Goal: Navigation & Orientation: Find specific page/section

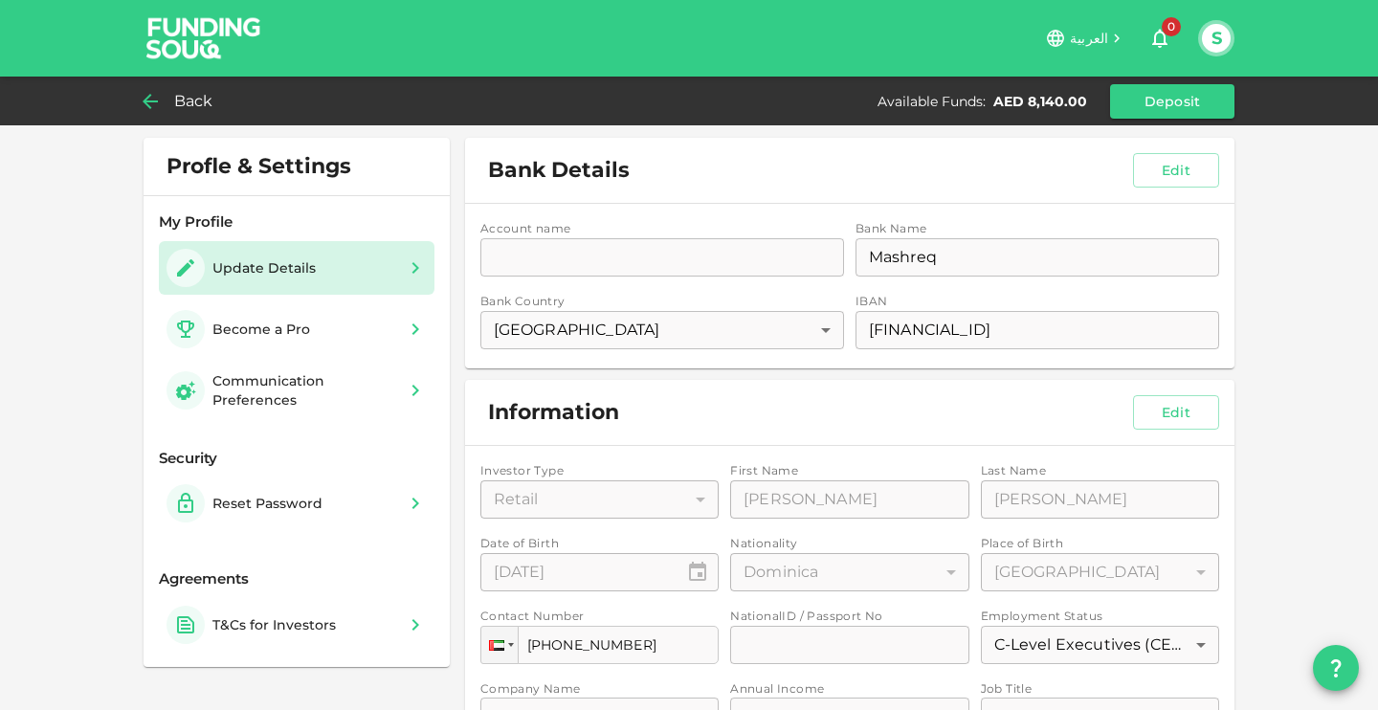
click at [153, 90] on icon at bounding box center [150, 101] width 23 height 23
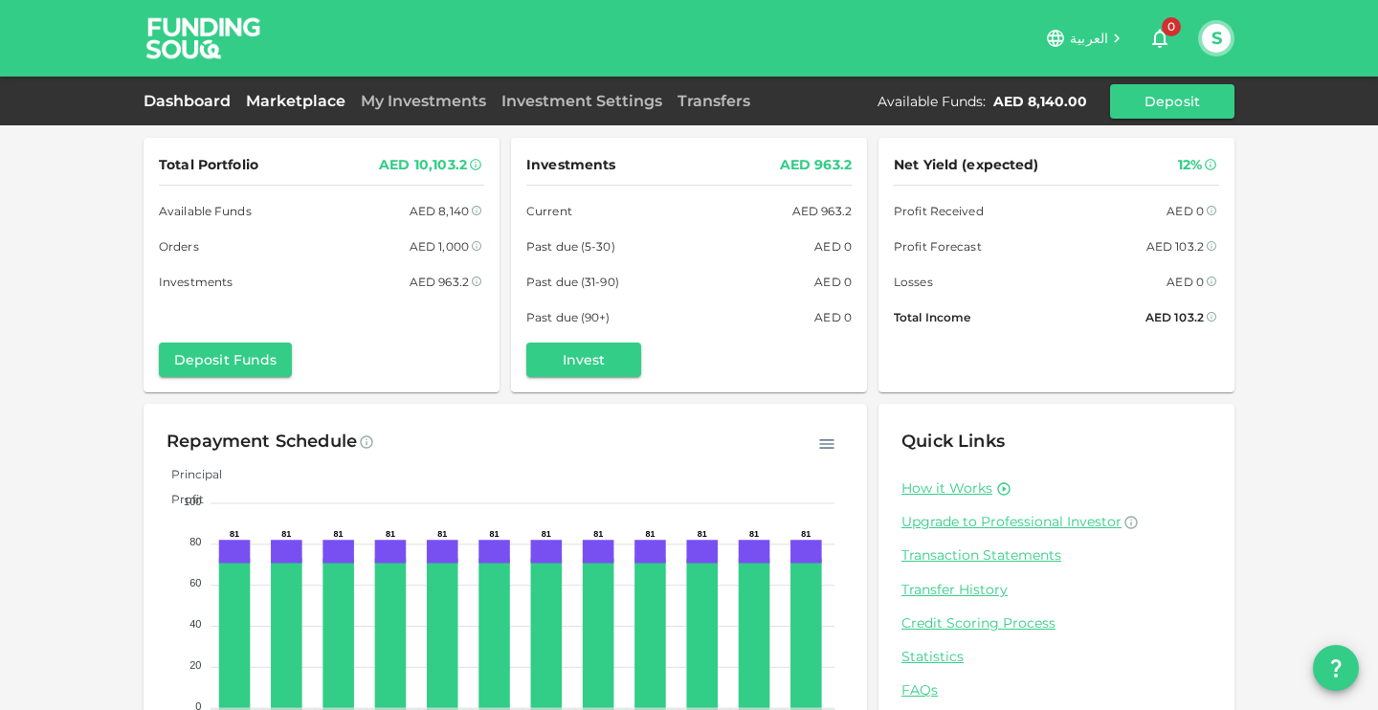
click at [291, 106] on link "Marketplace" at bounding box center [295, 101] width 115 height 18
